Goal: Task Accomplishment & Management: Use online tool/utility

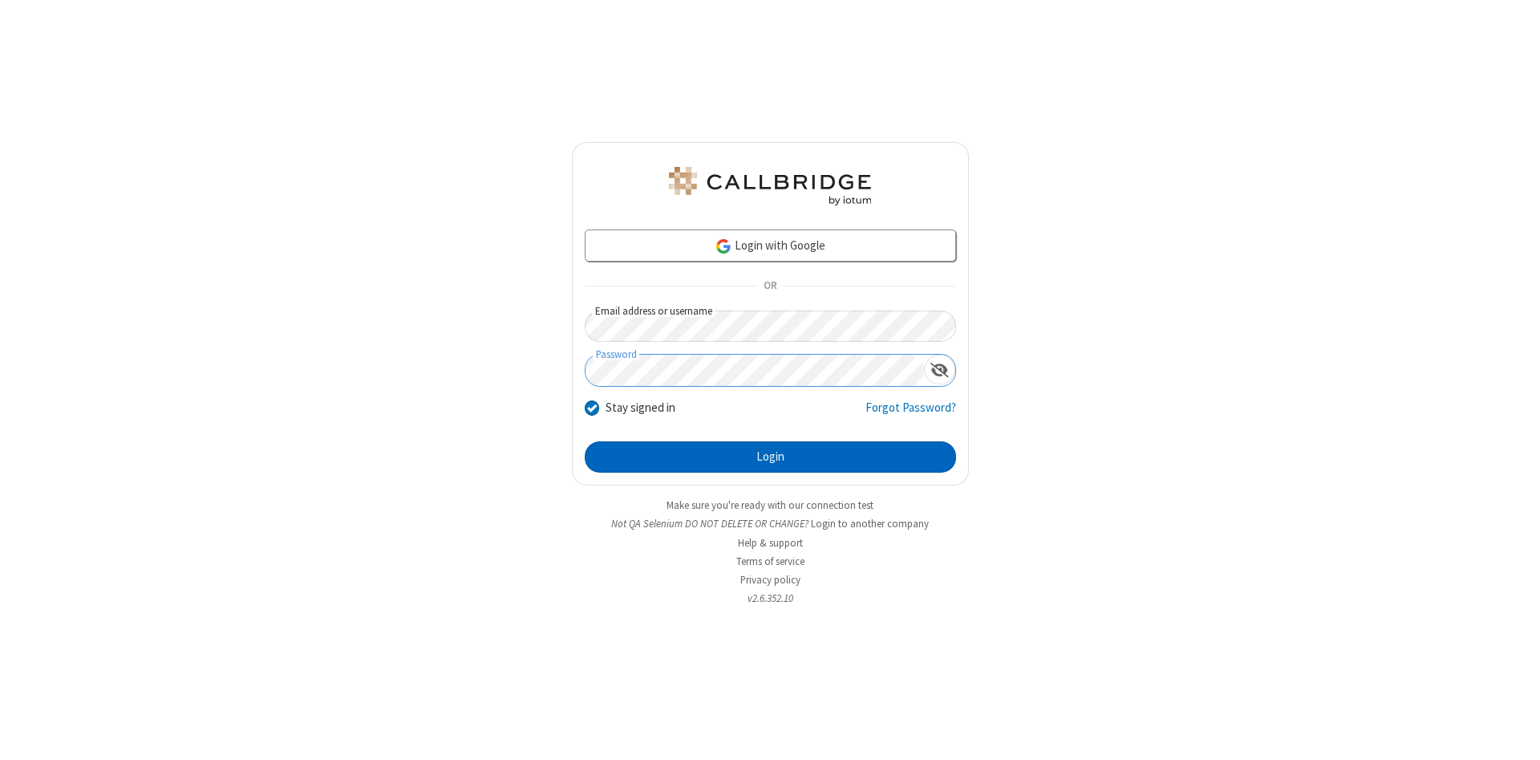
click at [770, 457] on button "Login" at bounding box center [770, 457] width 371 height 32
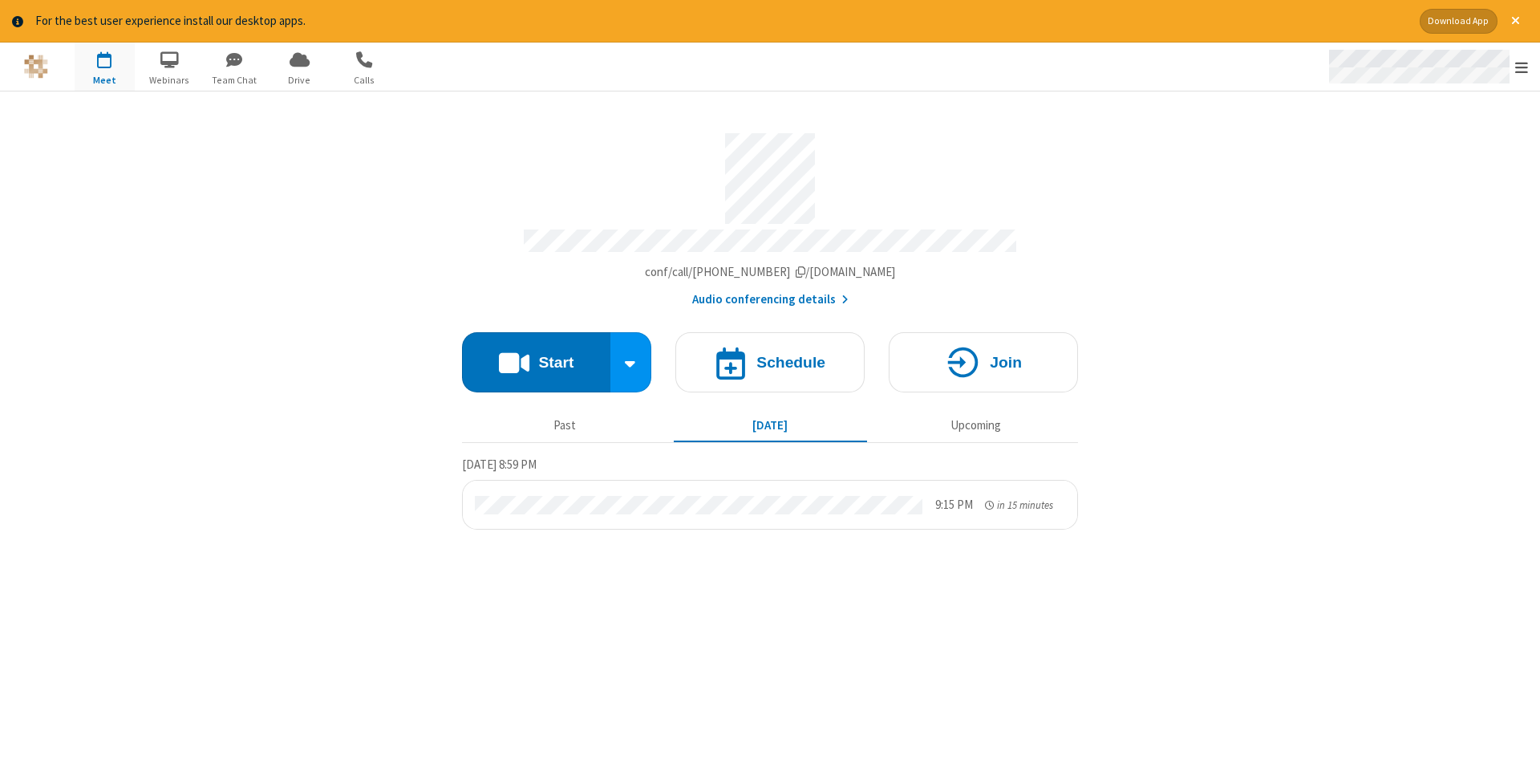
click at [1522, 67] on span "Open menu" at bounding box center [1521, 67] width 13 height 16
click at [299, 79] on span "Drive" at bounding box center [300, 80] width 60 height 14
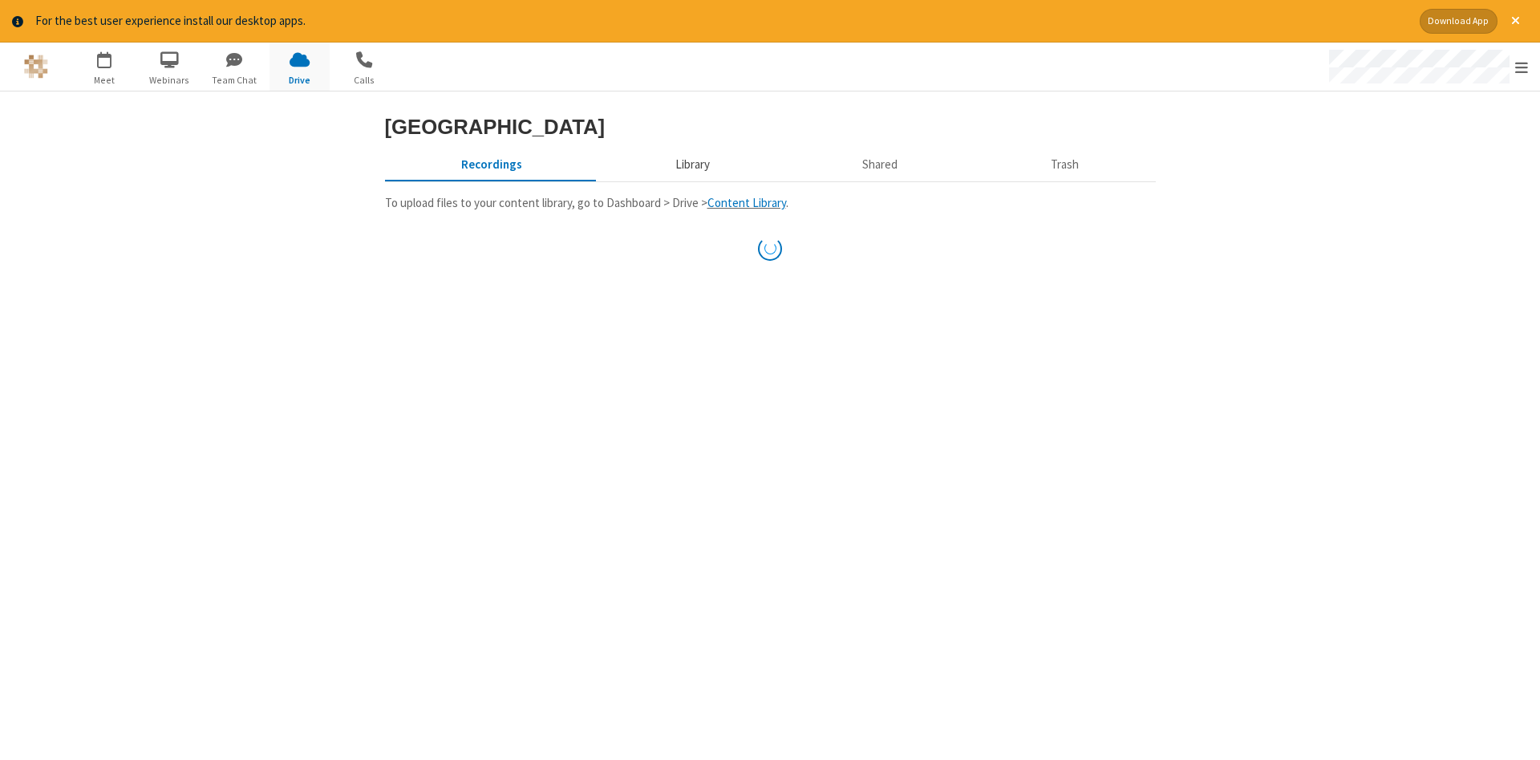
click at [690, 164] on button "Library" at bounding box center [692, 165] width 188 height 30
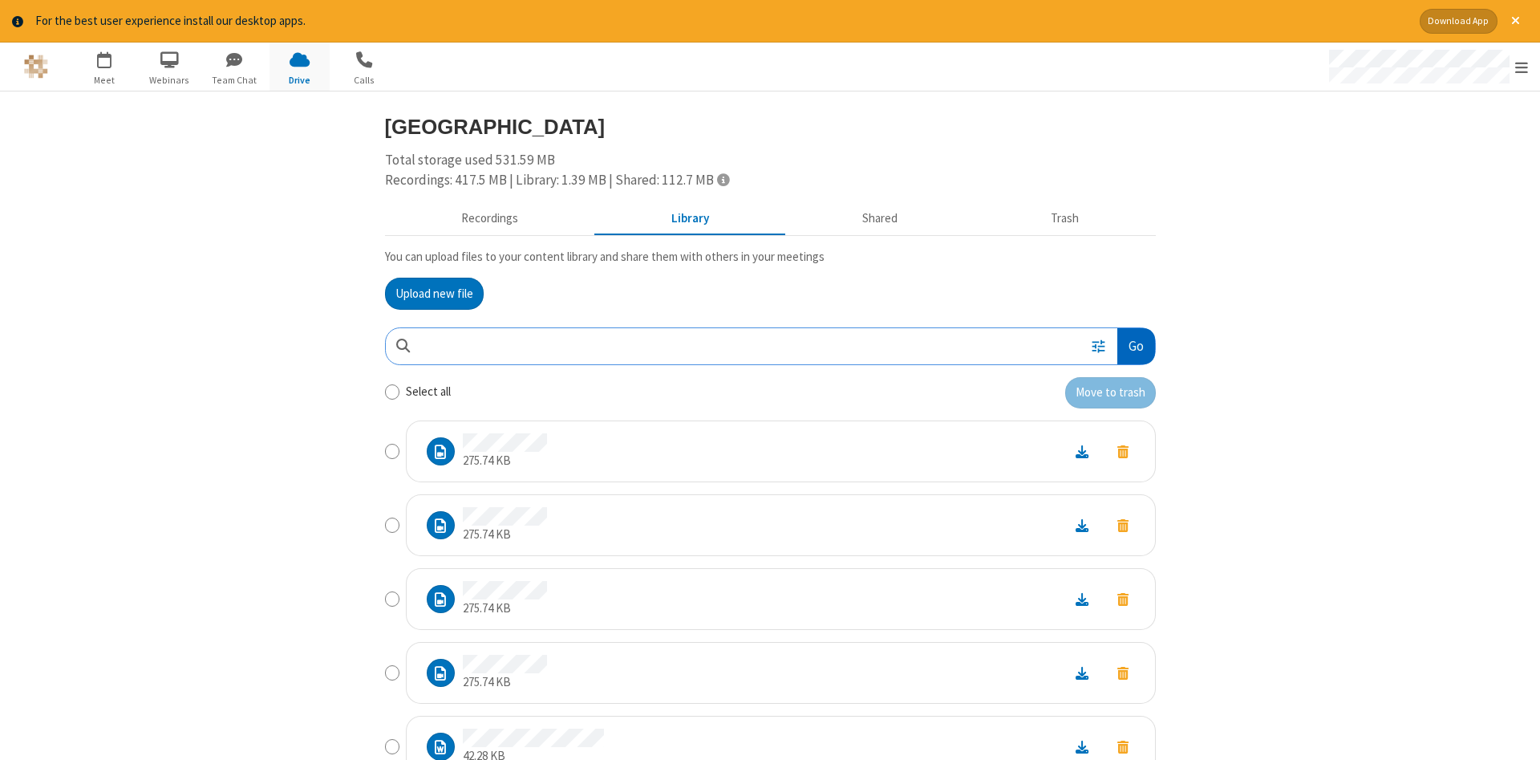
click at [1135, 346] on button "Go" at bounding box center [1135, 346] width 37 height 36
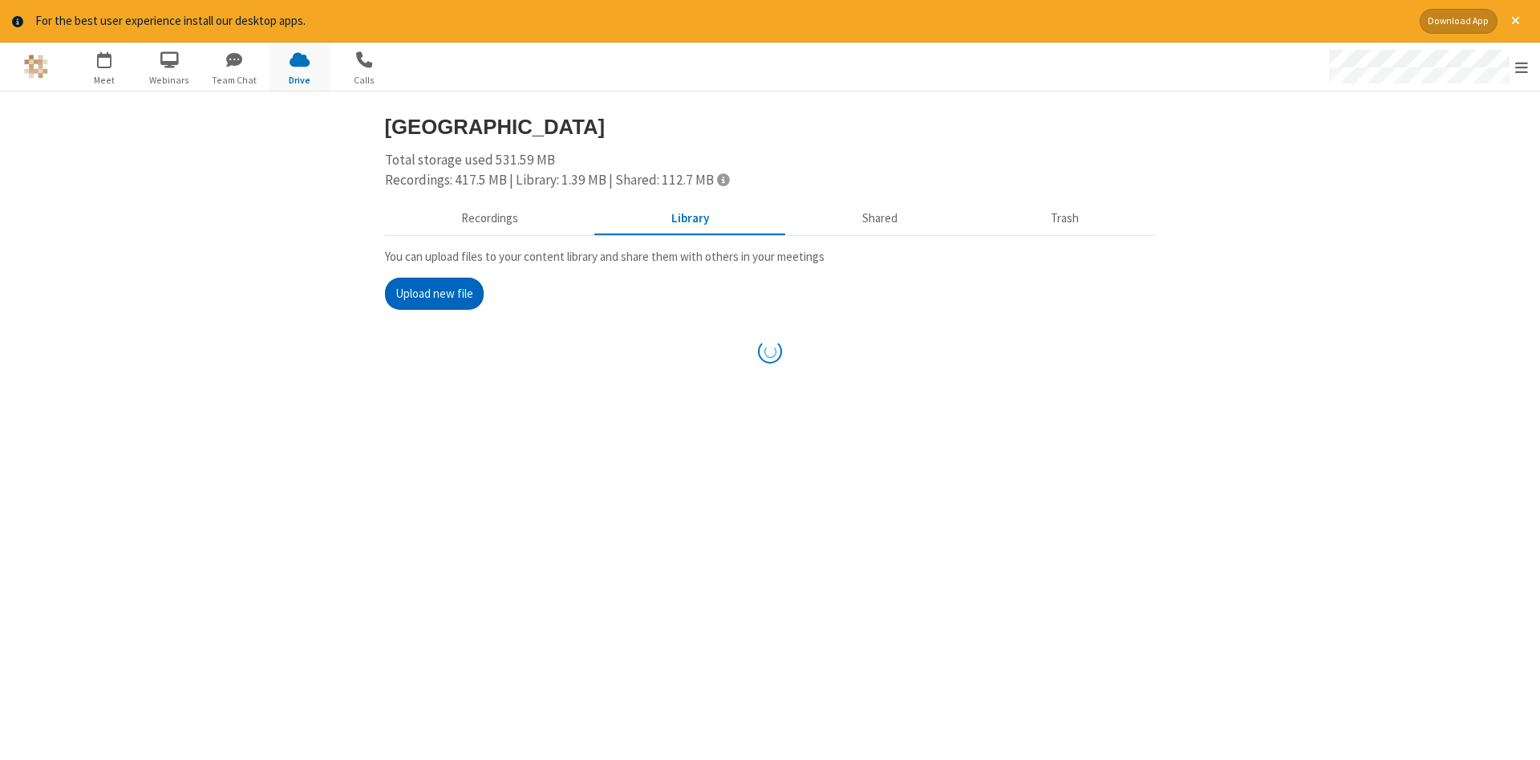
click at [434, 293] on button "Upload new file" at bounding box center [434, 294] width 99 height 32
